Goal: Task Accomplishment & Management: Manage account settings

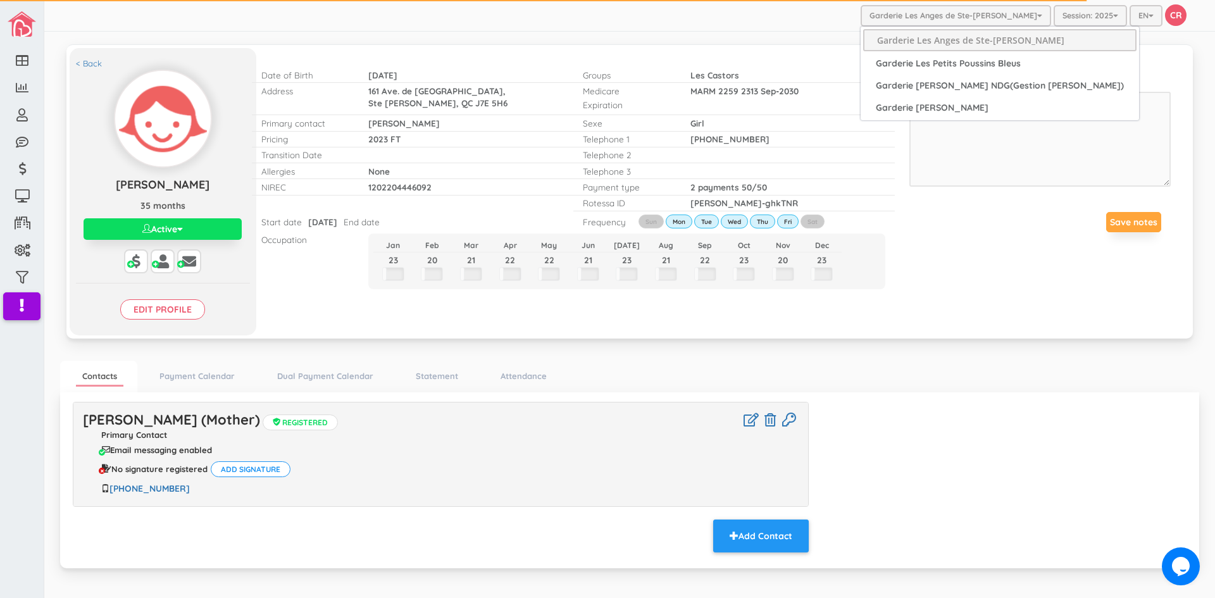
click at [922, 19] on button "Garderie Les Anges de Ste-[PERSON_NAME]" at bounding box center [956, 16] width 191 height 22
click at [900, 90] on link "Garderie [PERSON_NAME] NDG(Gestion [PERSON_NAME])" at bounding box center [999, 86] width 273 height 20
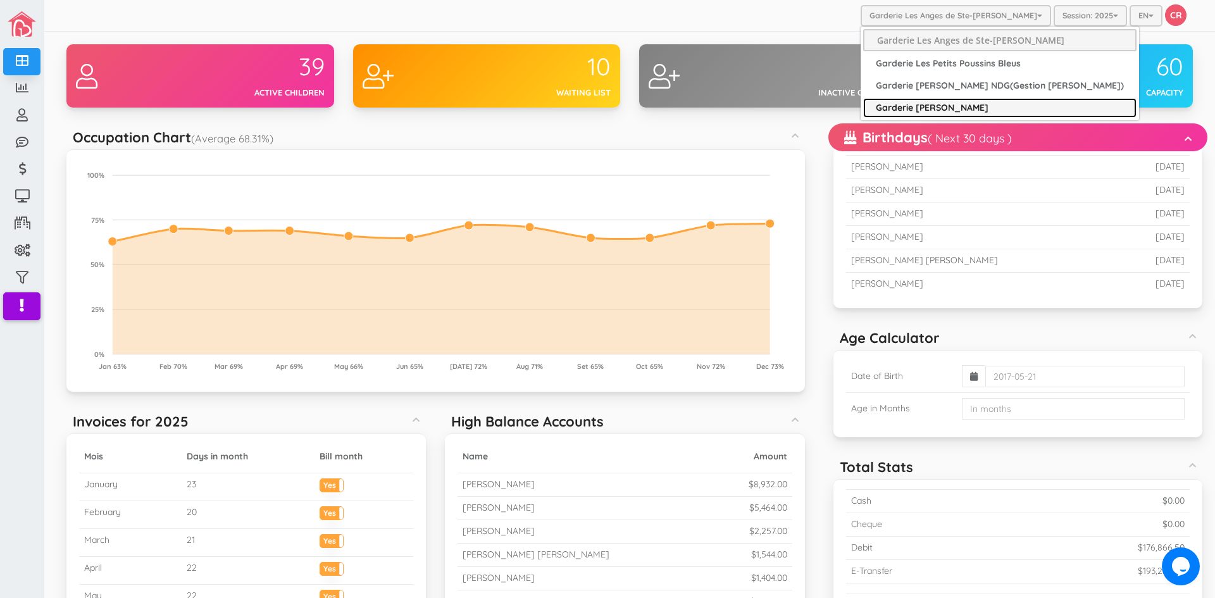
click at [944, 98] on link "Garderie [PERSON_NAME]" at bounding box center [999, 108] width 273 height 20
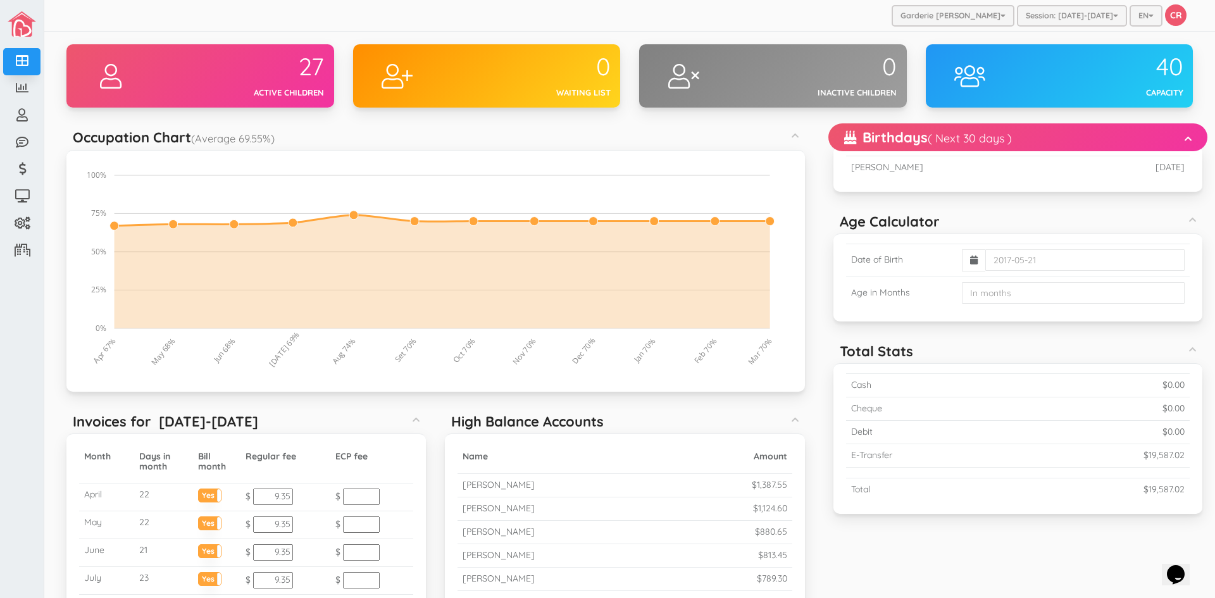
click at [276, 15] on div "Garderie Mary Poppins Garderie Les Anges de Ste-Therese Garderie Les Petits Pou…" at bounding box center [629, 16] width 1171 height 32
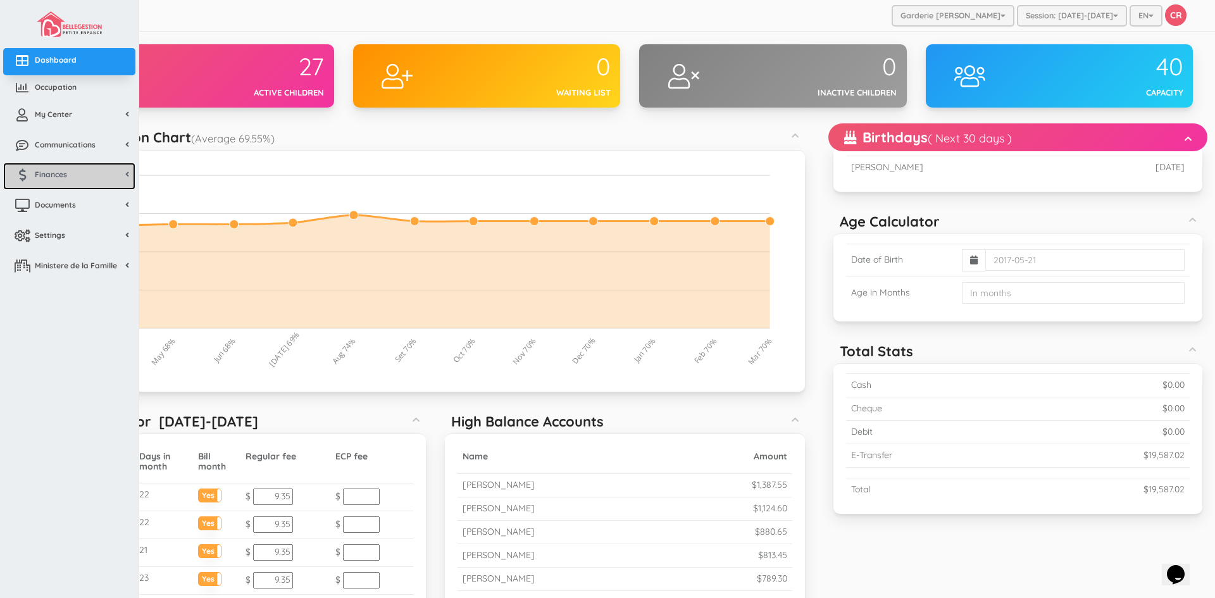
click at [42, 181] on link "Finances" at bounding box center [69, 176] width 132 height 27
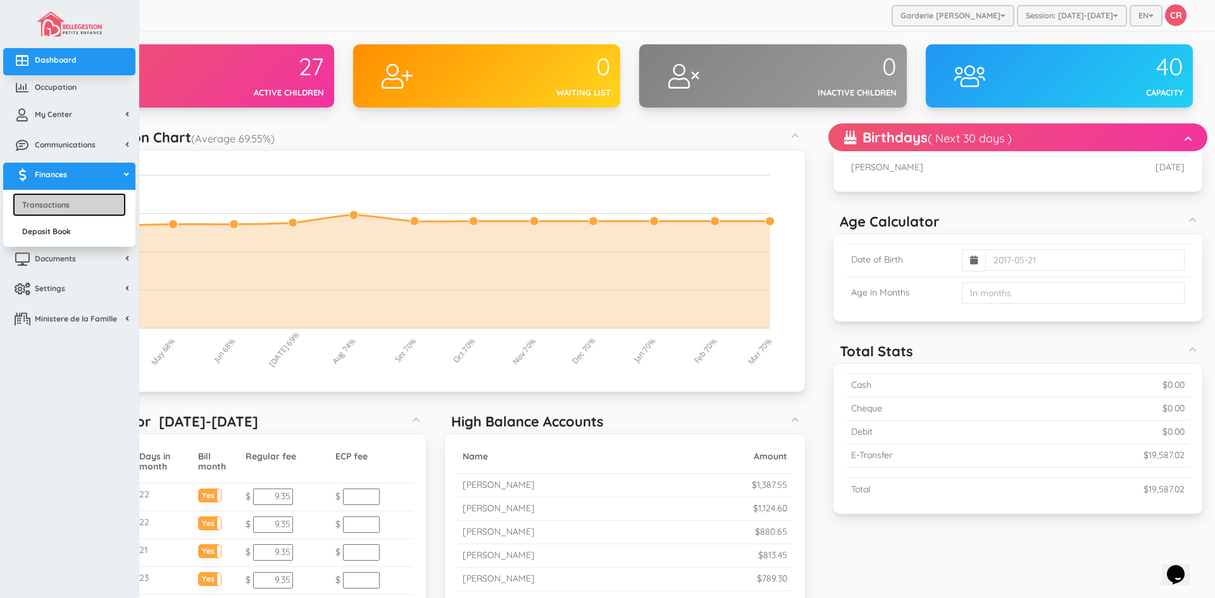
click at [42, 201] on link "Transactions" at bounding box center [69, 204] width 113 height 23
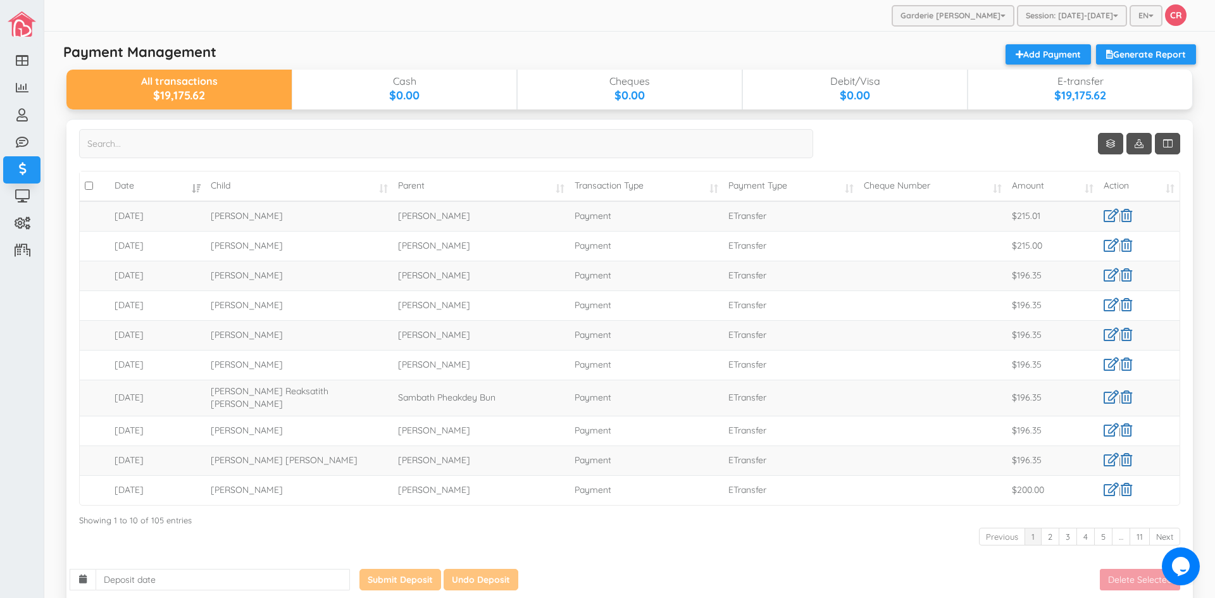
click at [734, 221] on td "ETransfer" at bounding box center [790, 216] width 135 height 30
click at [568, 41] on div "Payment Management Generate Report Add Payment All transactions $19,175.62 Cash…" at bounding box center [629, 333] width 1139 height 591
click at [1035, 57] on link "Add Payment" at bounding box center [1048, 54] width 85 height 20
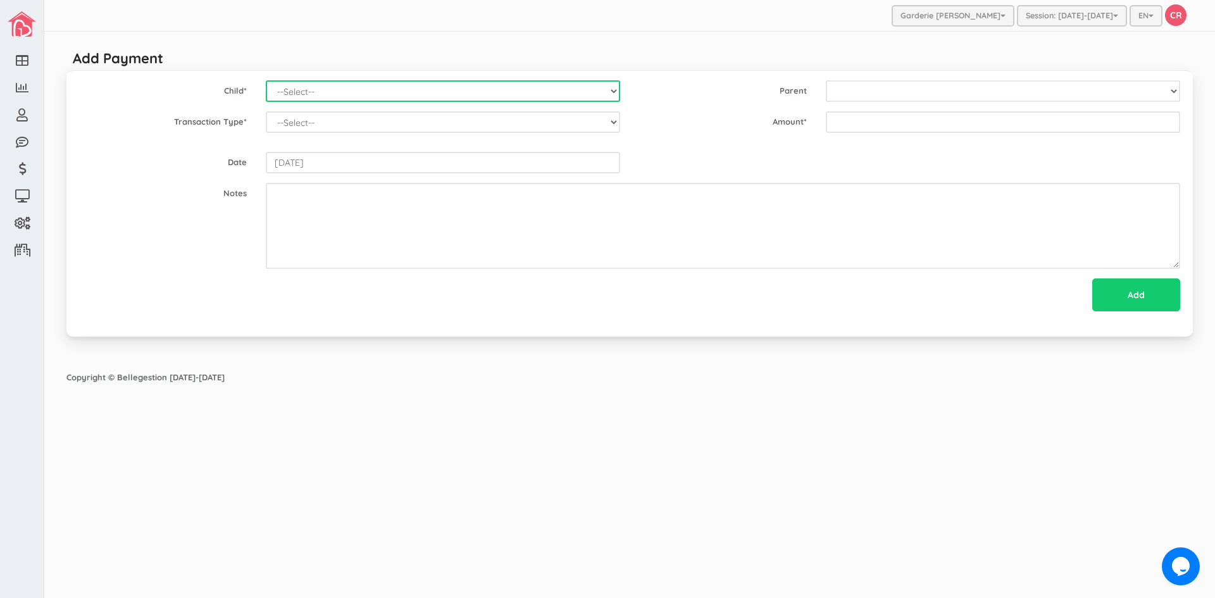
click at [617, 93] on select "--Select-- [PERSON_NAME] [PERSON_NAME] [PERSON_NAME] [PERSON_NAME] [PERSON_NAME…" at bounding box center [443, 91] width 354 height 22
select select "1508"
click at [266, 80] on select "--Select-- [PERSON_NAME] [PERSON_NAME] [PERSON_NAME] [PERSON_NAME] [PERSON_NAME…" at bounding box center [443, 91] width 354 height 22
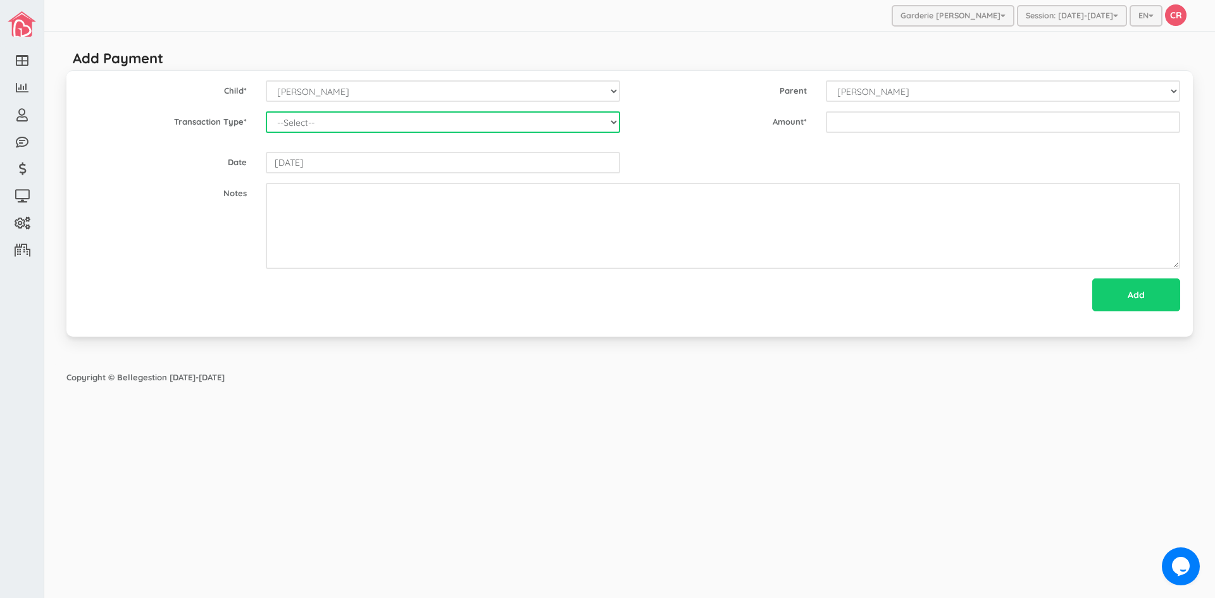
click at [610, 125] on select "--Select-- Balance Administrative credit Payment ChargeNSF Check Returned Contr…" at bounding box center [443, 122] width 354 height 22
select select "Payment"
click at [266, 111] on select "--Select-- Balance Administrative credit Payment ChargeNSF Check Returned Contr…" at bounding box center [443, 122] width 354 height 22
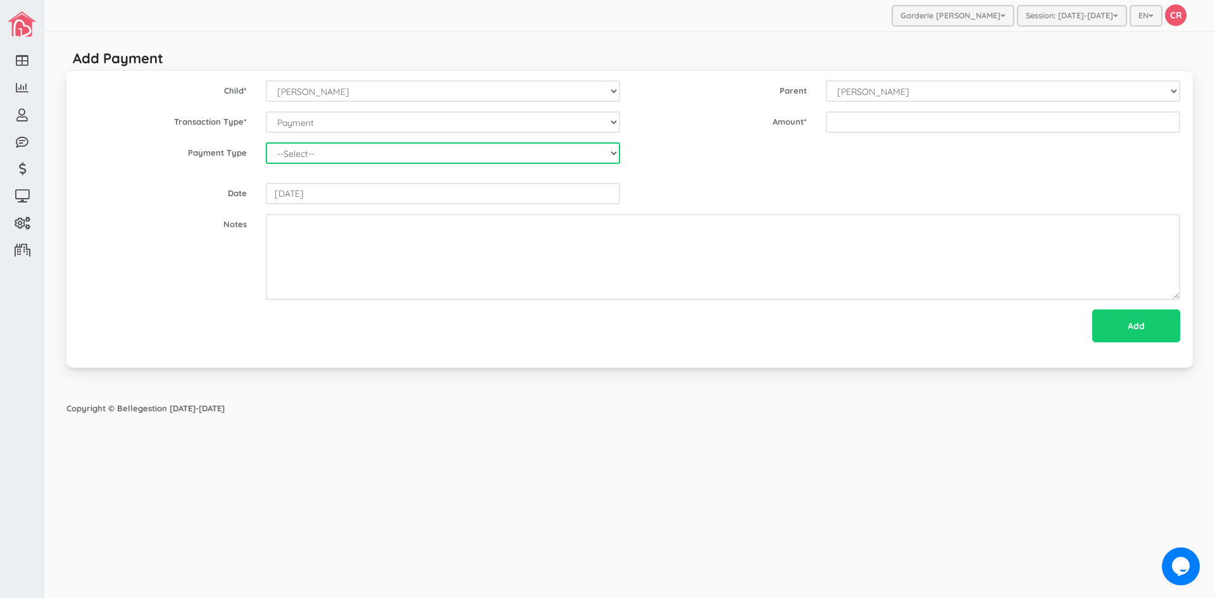
click at [296, 155] on select "--Select-- Cash Cheque Debit E-transfer" at bounding box center [443, 153] width 354 height 22
select select "ETransfer"
click at [266, 142] on select "--Select-- Cash Cheque Debit E-transfer" at bounding box center [443, 153] width 354 height 22
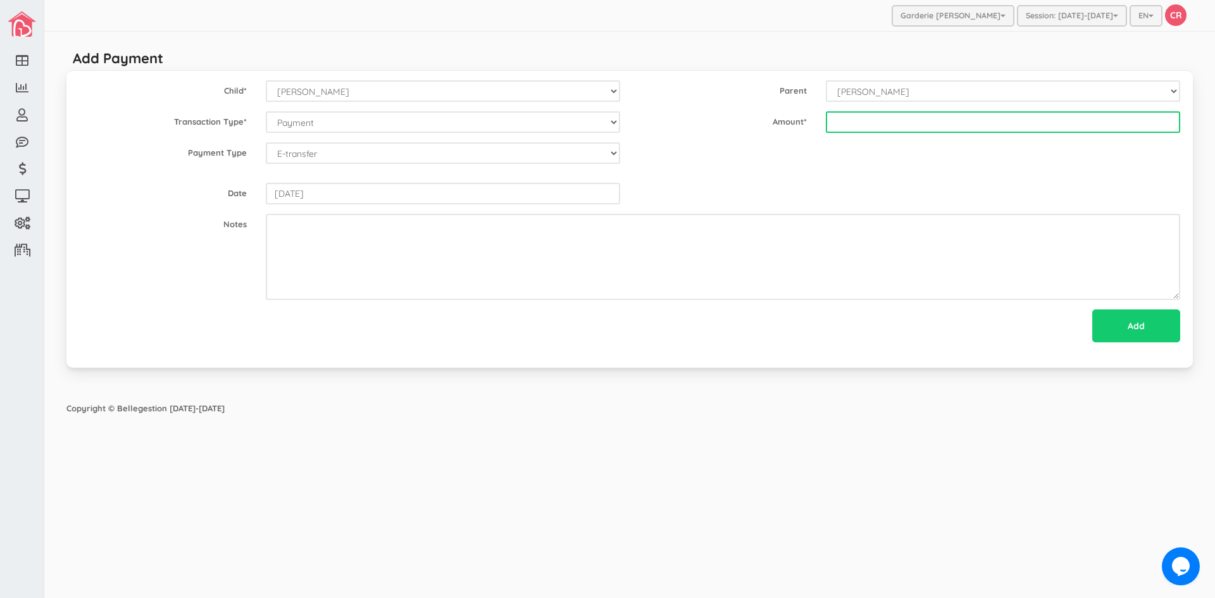
click at [844, 124] on input "text" at bounding box center [1003, 122] width 354 height 22
type input "205.70"
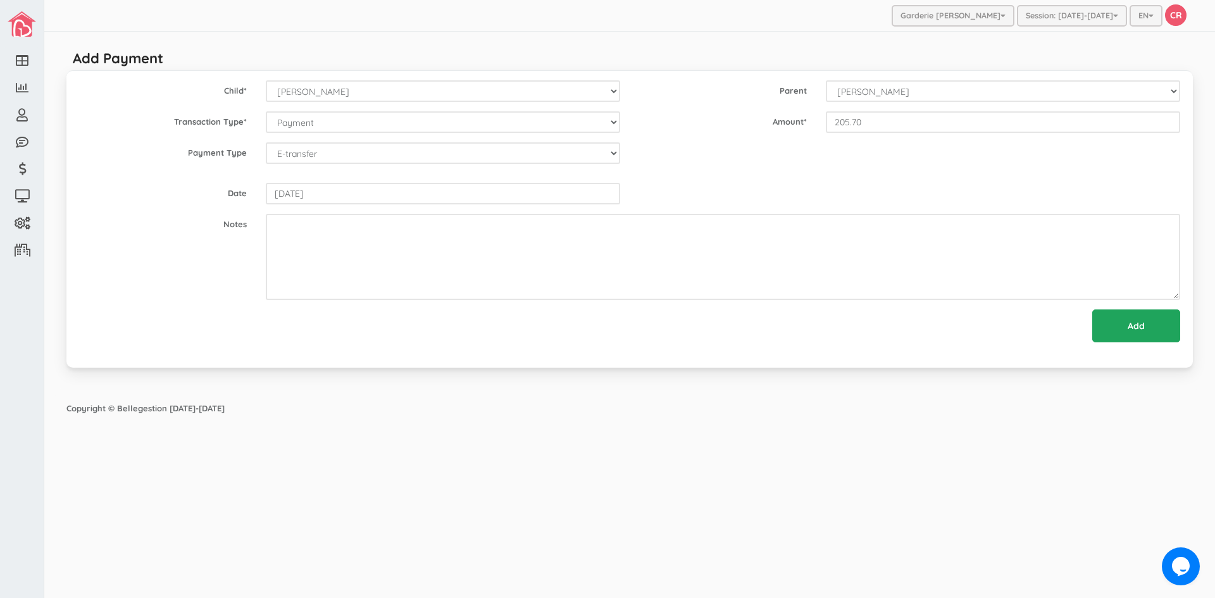
click at [1139, 326] on input "Add" at bounding box center [1136, 326] width 88 height 33
